Goal: Find specific page/section: Find specific page/section

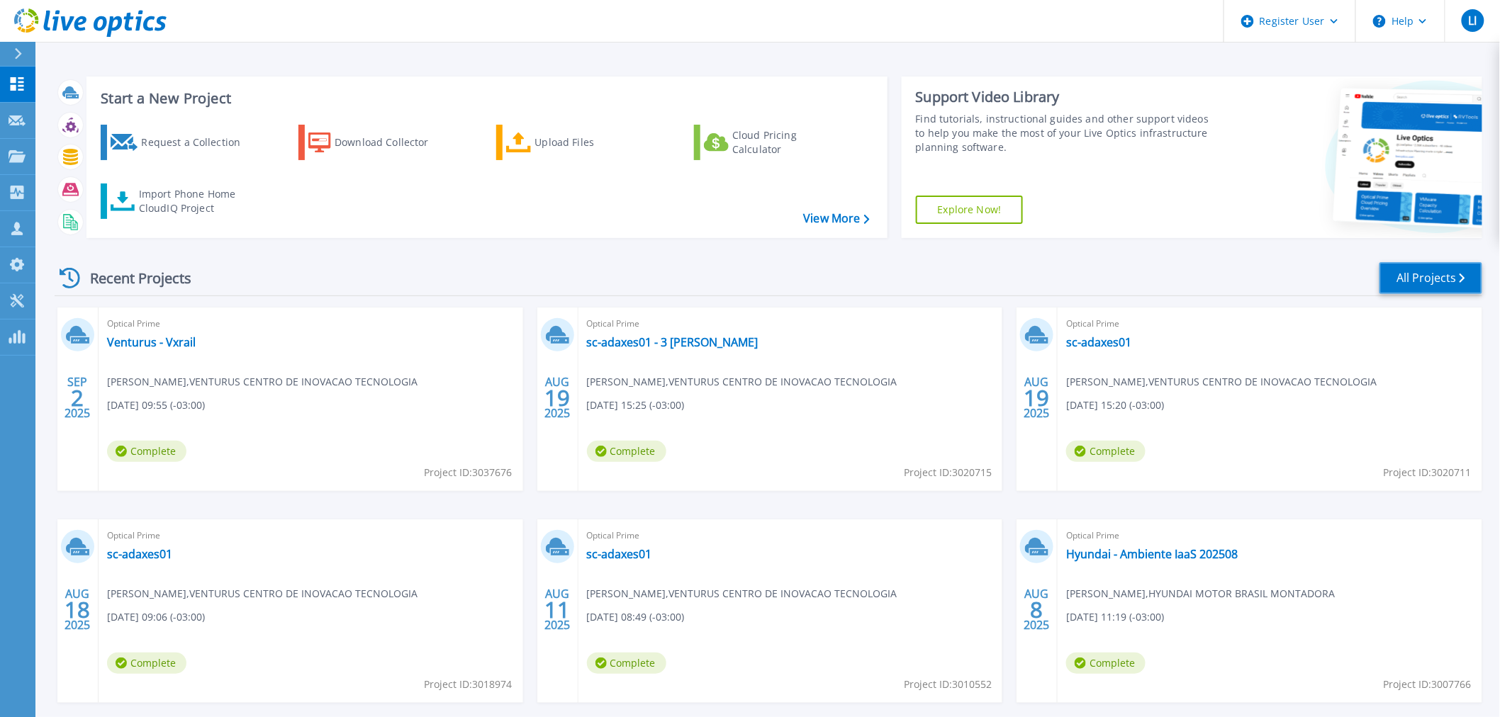
click at [1430, 275] on link "All Projects" at bounding box center [1430, 278] width 103 height 32
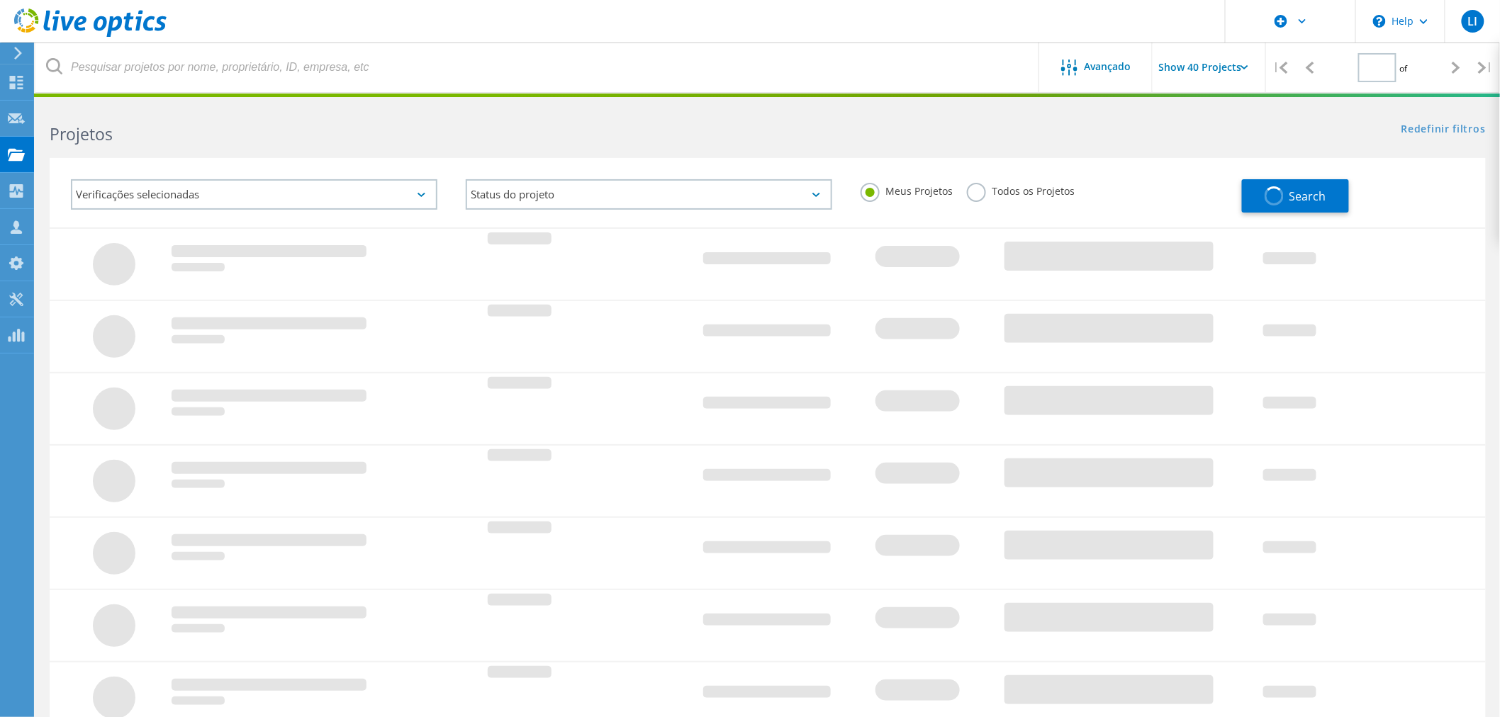
type input "1"
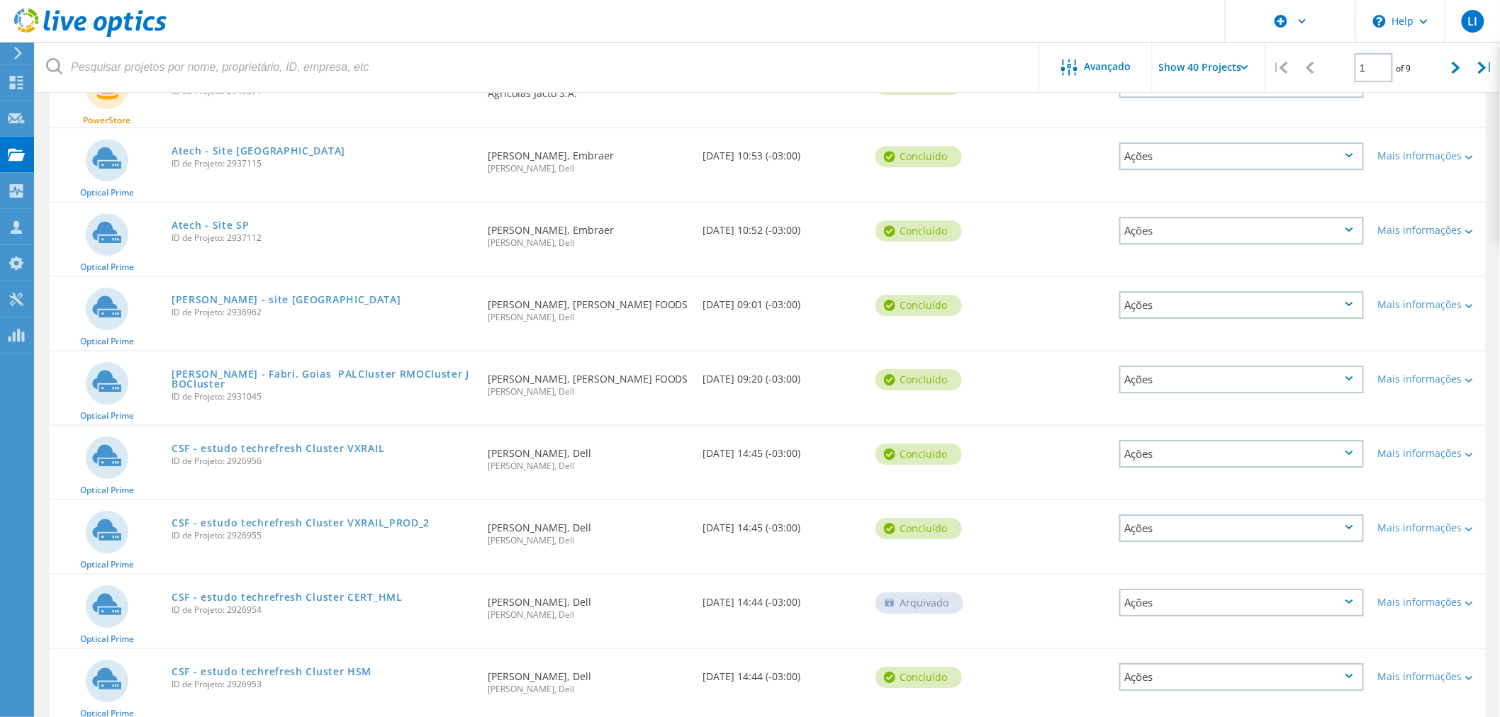
scroll to position [1890, 0]
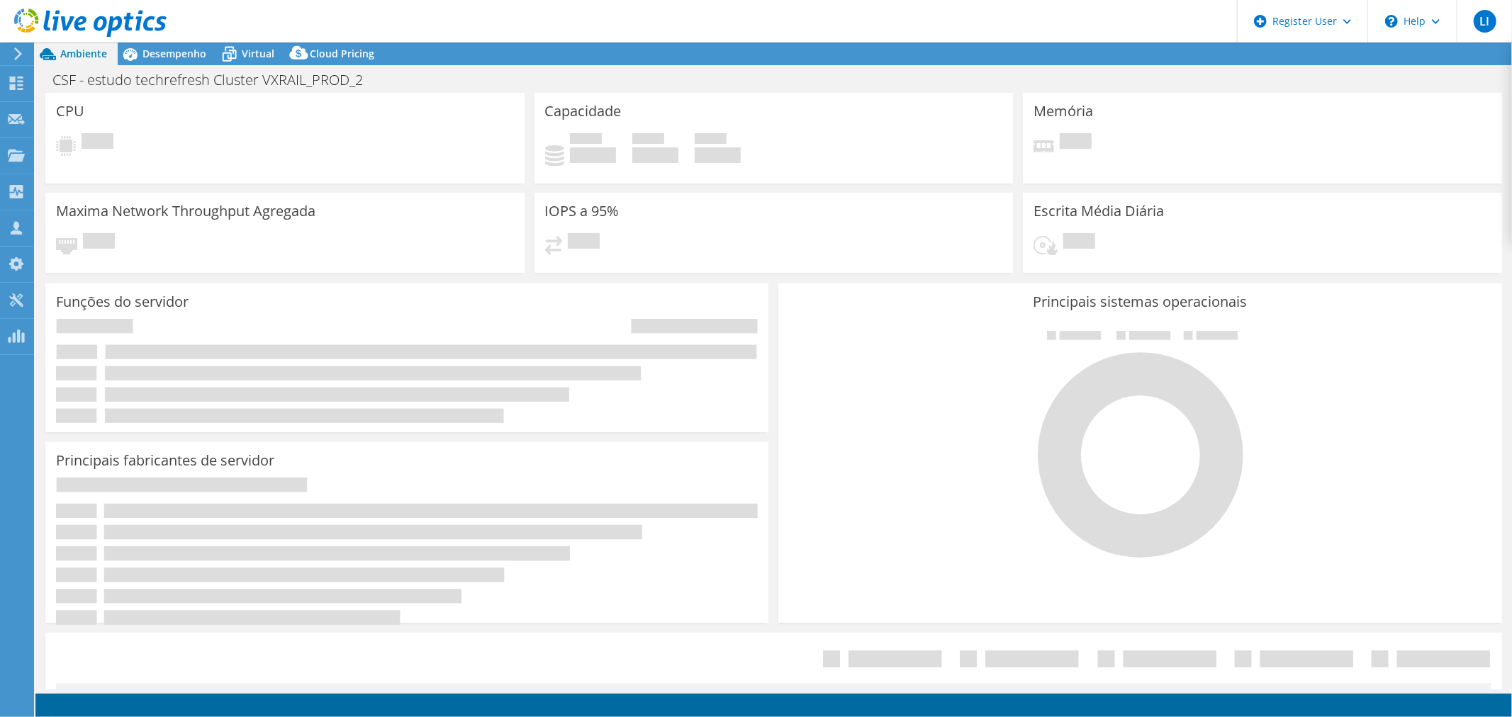
select select "USD"
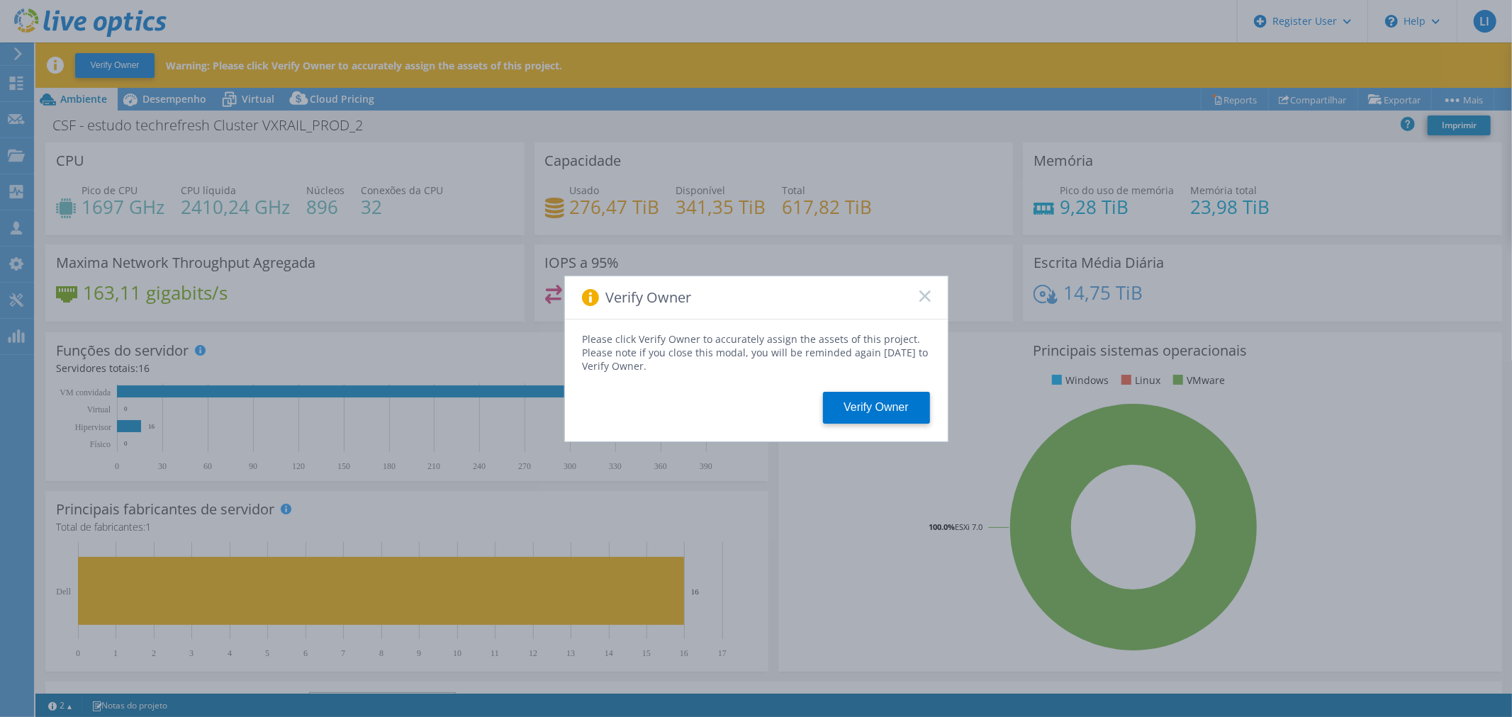
click at [926, 298] on rect at bounding box center [925, 296] width 12 height 12
